Goal: Task Accomplishment & Management: Use online tool/utility

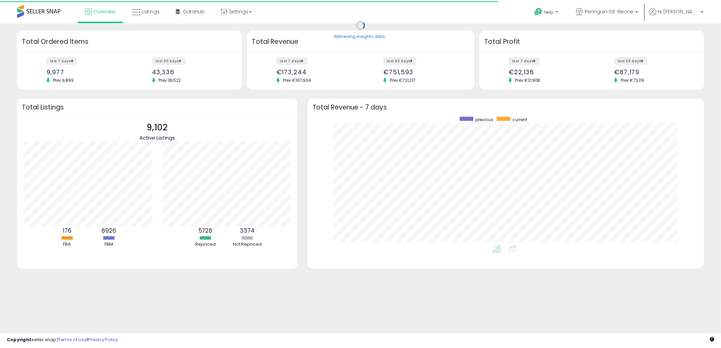
scroll to position [129, 386]
click at [137, 11] on icon at bounding box center [137, 11] width 9 height 9
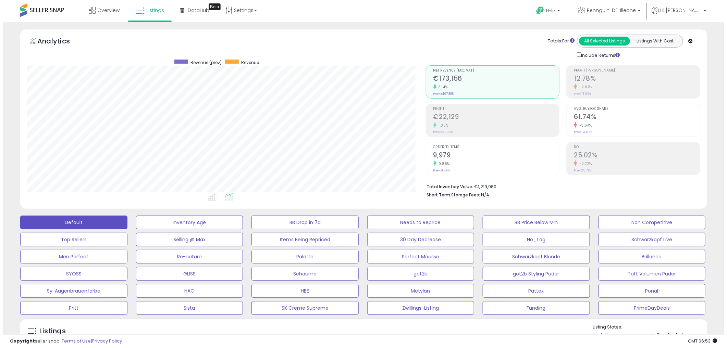
scroll to position [140, 398]
drag, startPoint x: 442, startPoint y: 43, endPoint x: 464, endPoint y: 36, distance: 23.1
click at [447, 42] on div "Totals For All Selected Listings Listings With Cost Include Returns" at bounding box center [557, 47] width 270 height 24
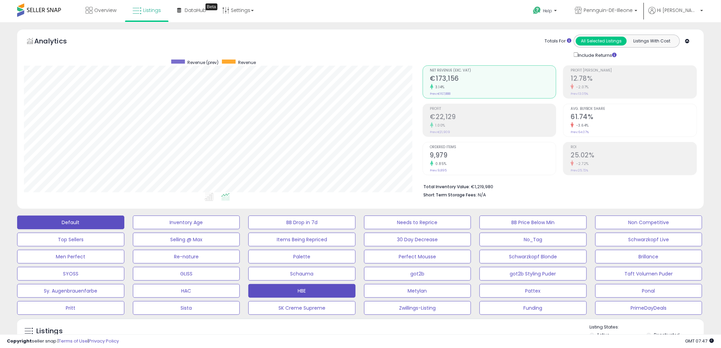
click at [313, 289] on button "HBE" at bounding box center [301, 291] width 107 height 14
click at [436, 54] on div "Totals For All Selected Listings Listings With Cost Include Returns" at bounding box center [557, 47] width 270 height 24
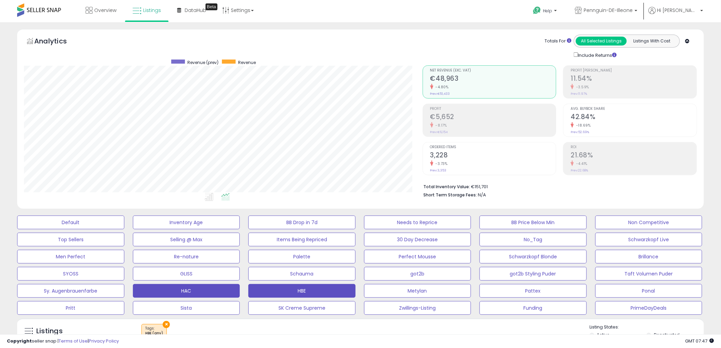
click at [221, 288] on button "HAC" at bounding box center [186, 291] width 107 height 14
click at [305, 50] on div "Analytics Totals For All Selected Listings Listings With Cost Include Returns" at bounding box center [360, 47] width 673 height 24
click at [378, 49] on div "Analytics Totals For All Selected Listings Listings With Cost Include Returns" at bounding box center [360, 47] width 673 height 24
